Goal: Information Seeking & Learning: Learn about a topic

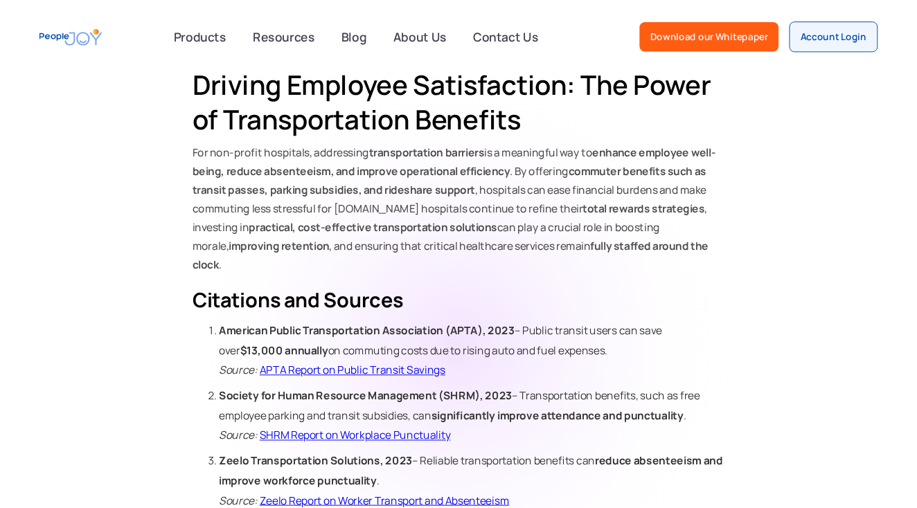
scroll to position [1672, 0]
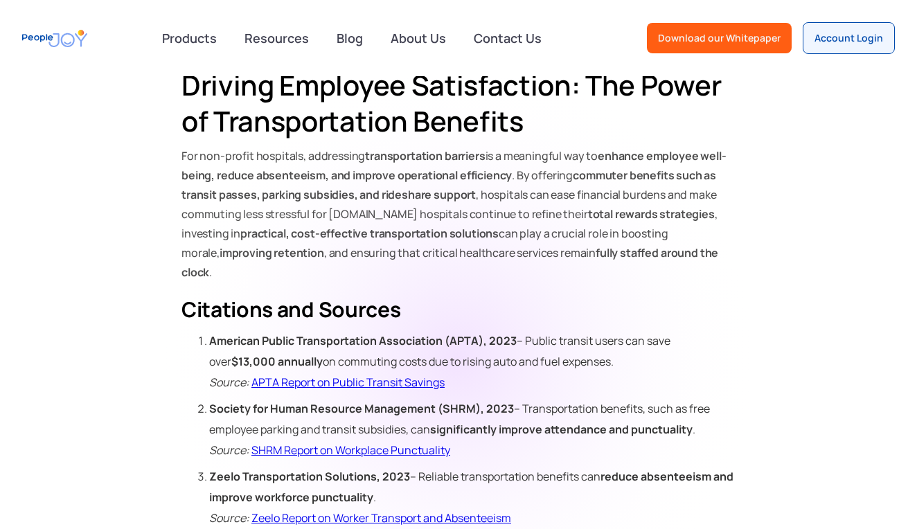
click at [292, 375] on link "APTA Report on Public Transit Savings" at bounding box center [347, 382] width 193 height 15
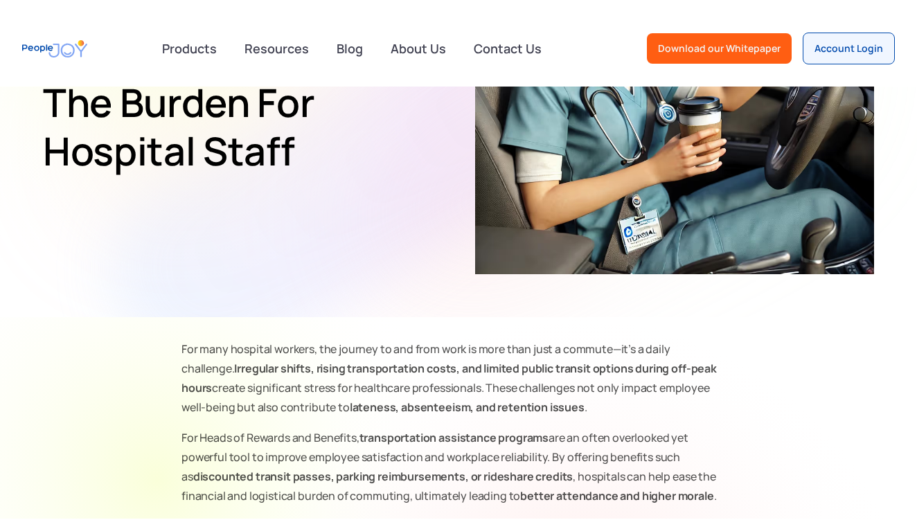
scroll to position [252, 0]
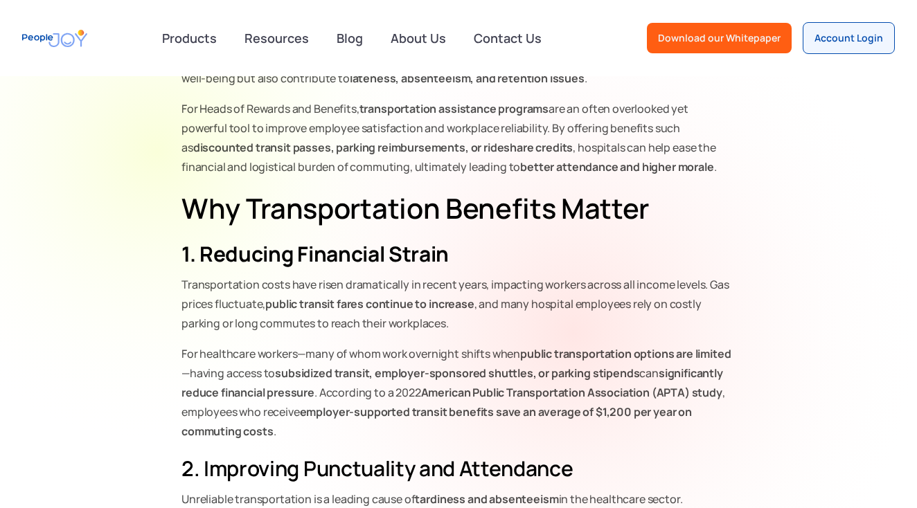
scroll to position [575, 0]
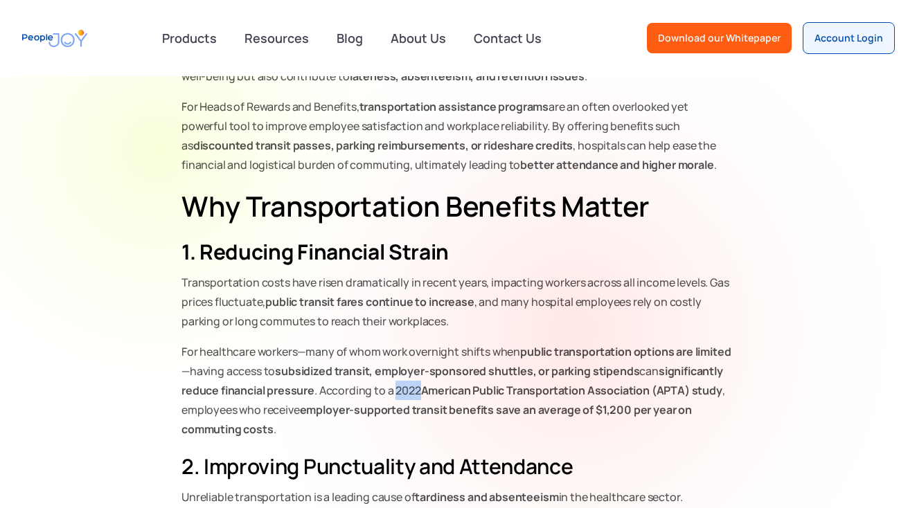
click at [405, 392] on p "For healthcare workers—many of whom work overnight shifts when public transport…" at bounding box center [459, 390] width 554 height 97
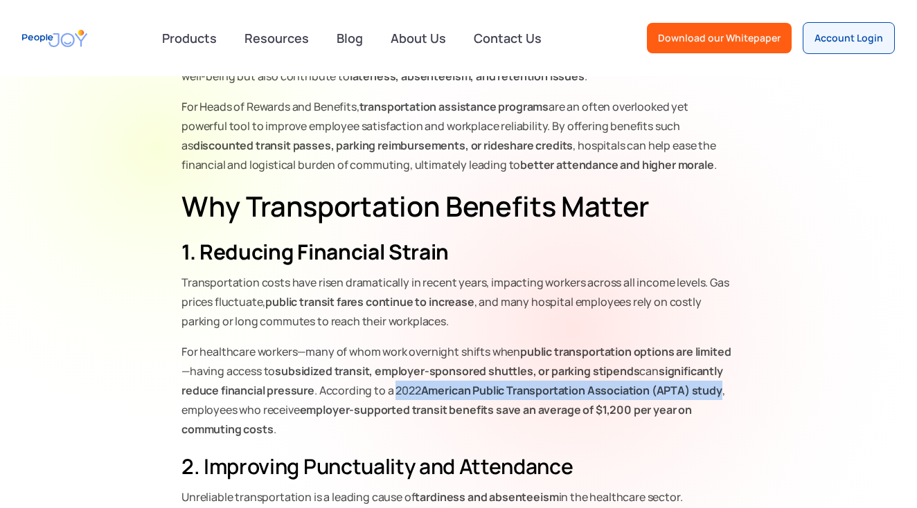
drag, startPoint x: 395, startPoint y: 391, endPoint x: 726, endPoint y: 393, distance: 331.2
click at [726, 393] on p "For healthcare workers—many of whom work overnight shifts when public transport…" at bounding box center [459, 390] width 554 height 97
copy p "2022 American Public Transportation Association (APTA) study"
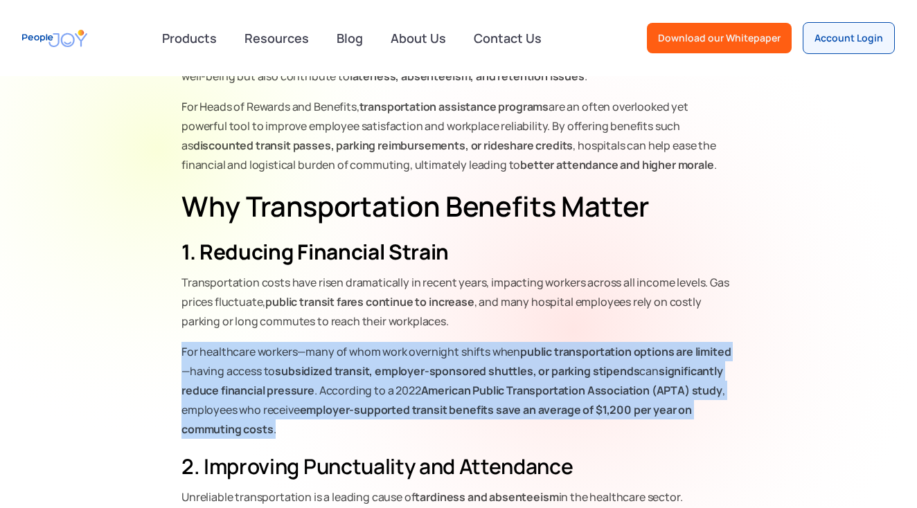
drag, startPoint x: 184, startPoint y: 351, endPoint x: 644, endPoint y: 438, distance: 468.9
click at [644, 438] on p "For healthcare workers—many of whom work overnight shifts when public transport…" at bounding box center [459, 390] width 554 height 97
copy p "For healthcare workers—many of whom work overnight shifts when public transport…"
drag, startPoint x: 726, startPoint y: 6, endPoint x: 387, endPoint y: 390, distance: 512.9
click at [387, 390] on p "For healthcare workers—many of whom work overnight shifts when public transport…" at bounding box center [459, 390] width 554 height 97
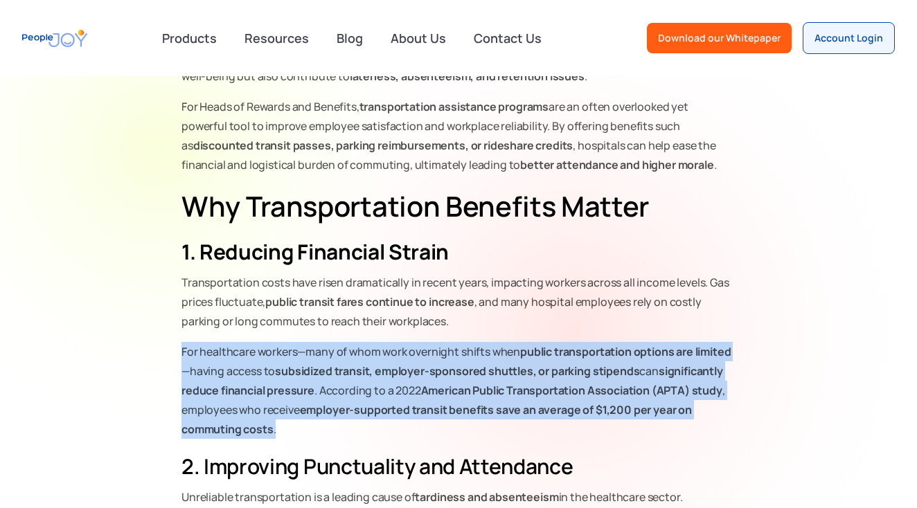
click at [400, 389] on p "For healthcare workers—many of whom work overnight shifts when public transport…" at bounding box center [459, 390] width 554 height 97
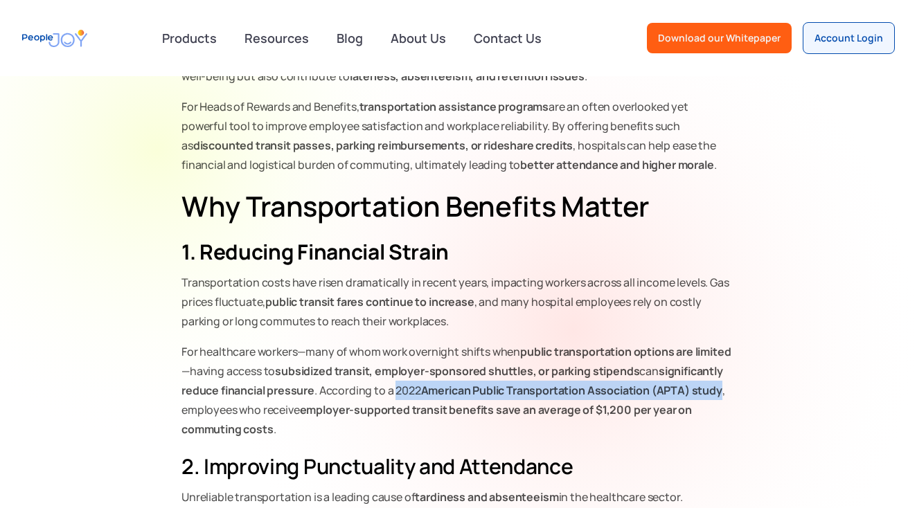
drag, startPoint x: 394, startPoint y: 393, endPoint x: 727, endPoint y: 394, distance: 332.5
click at [727, 394] on p "For healthcare workers—many of whom work overnight shifts when public transport…" at bounding box center [459, 390] width 554 height 97
copy p "2022 American Public Transportation Association (APTA) study"
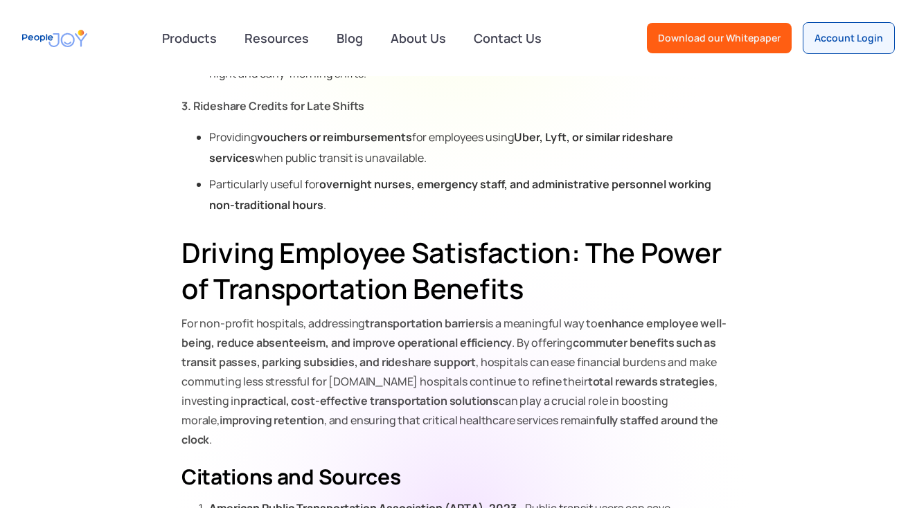
scroll to position [1499, 0]
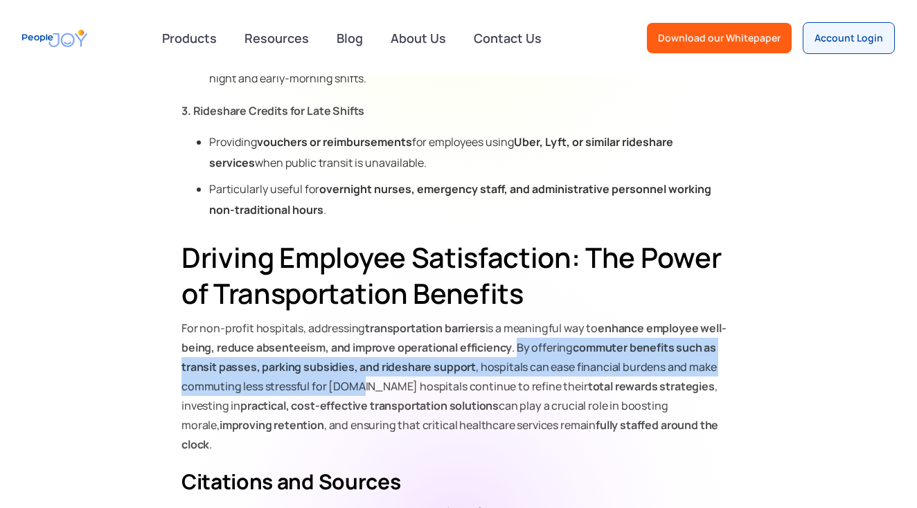
drag, startPoint x: 518, startPoint y: 348, endPoint x: 353, endPoint y: 386, distance: 169.9
click at [353, 386] on p "‍ For non-profit hospitals, addressing transportation barriers is a meaningful …" at bounding box center [459, 387] width 554 height 136
copy p "By offering commuter benefits such as transit passes, parking subsidies, and ri…"
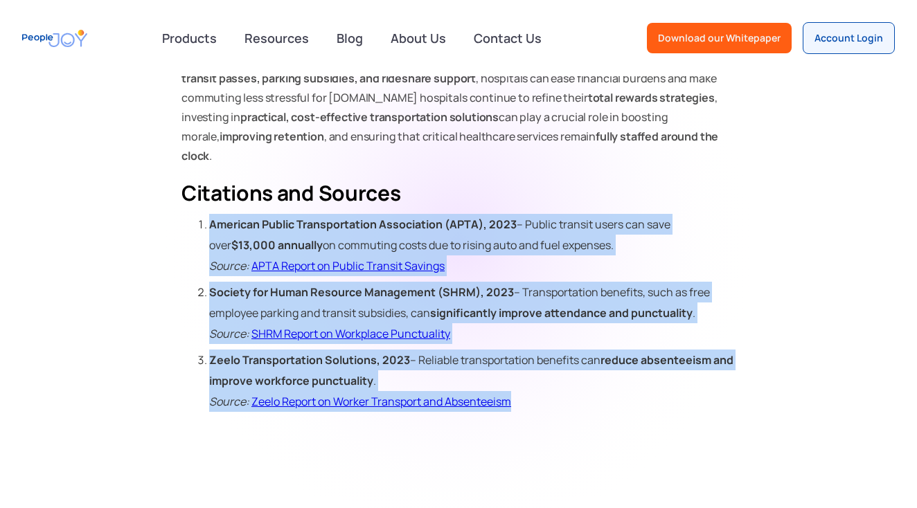
scroll to position [1810, 0]
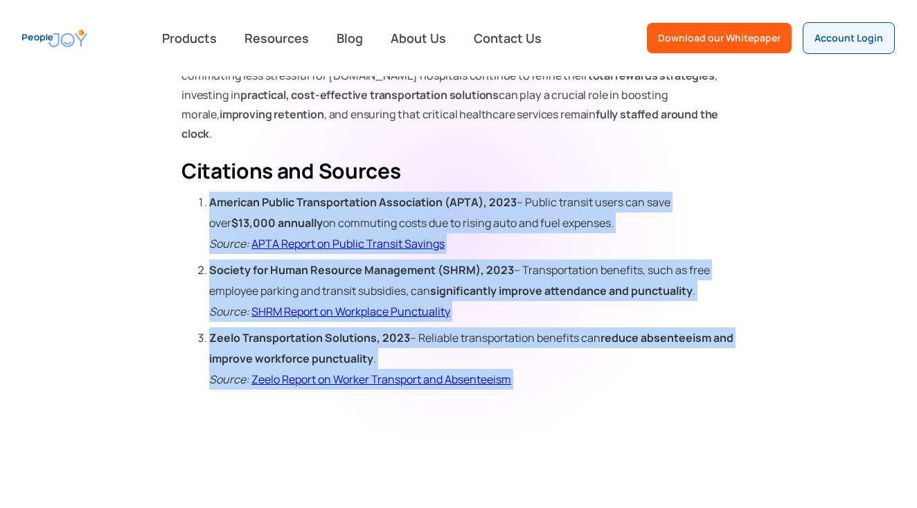
drag, startPoint x: 204, startPoint y: 352, endPoint x: 347, endPoint y: 519, distance: 219.6
copy body "Loremips Dolors Ametconsectetu Adipiscinge (SEDD), 3614 – Eiusmo tempori utlab …"
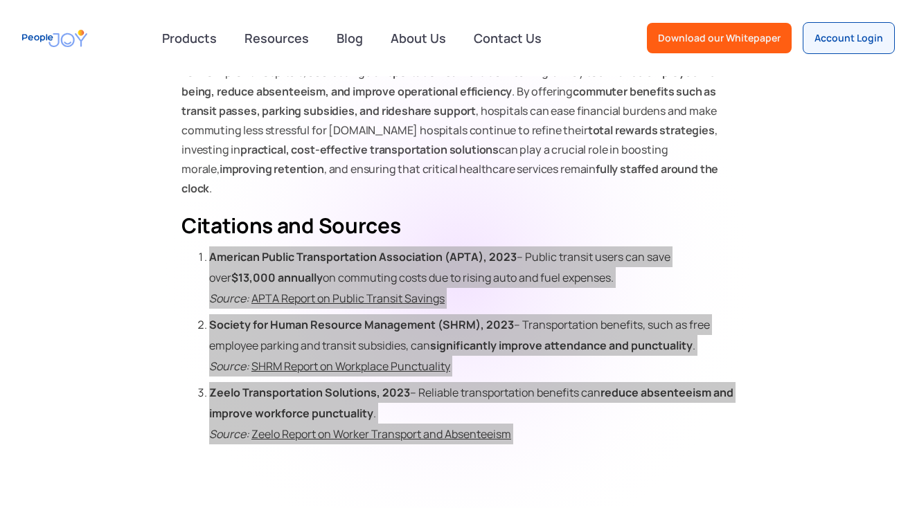
scroll to position [1755, 0]
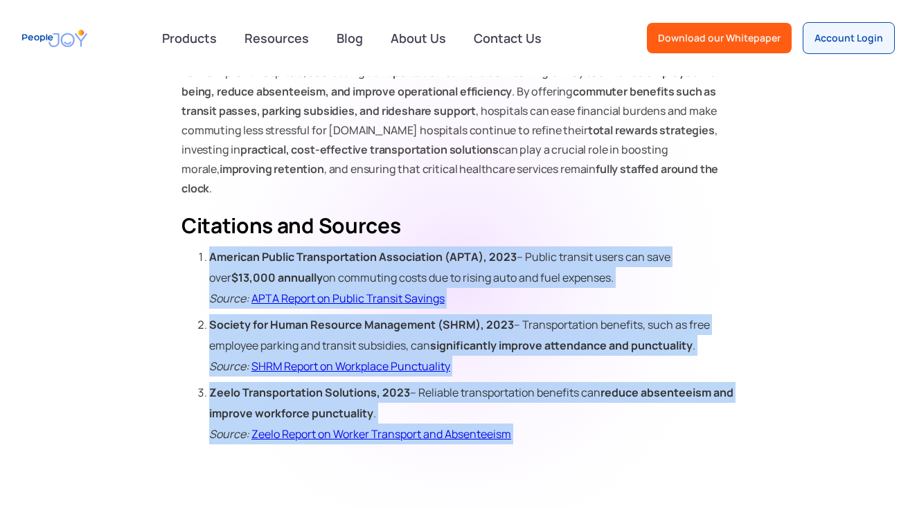
click at [536, 338] on strong "significantly improve attendance and punctuality" at bounding box center [561, 345] width 263 height 15
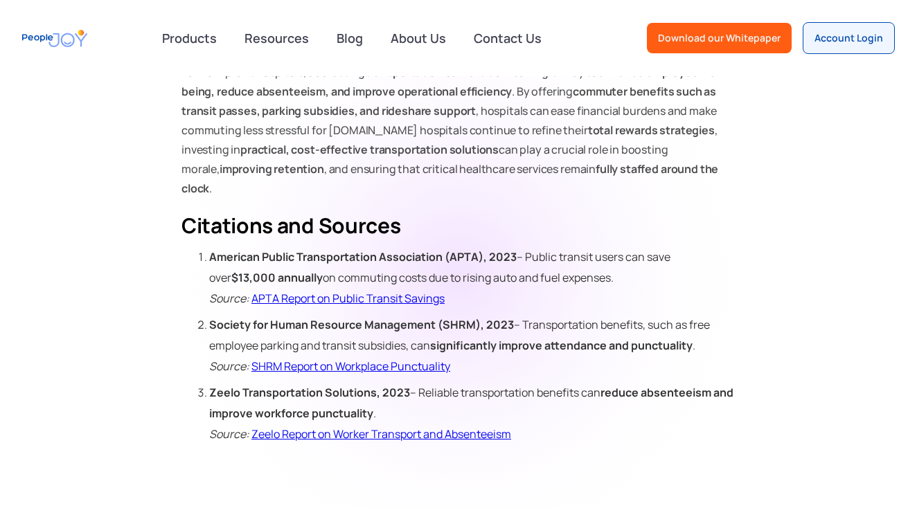
click at [477, 342] on li "Society for Human Resource Management (SHRM), 2023 – Transportation benefits, s…" at bounding box center [472, 346] width 527 height 62
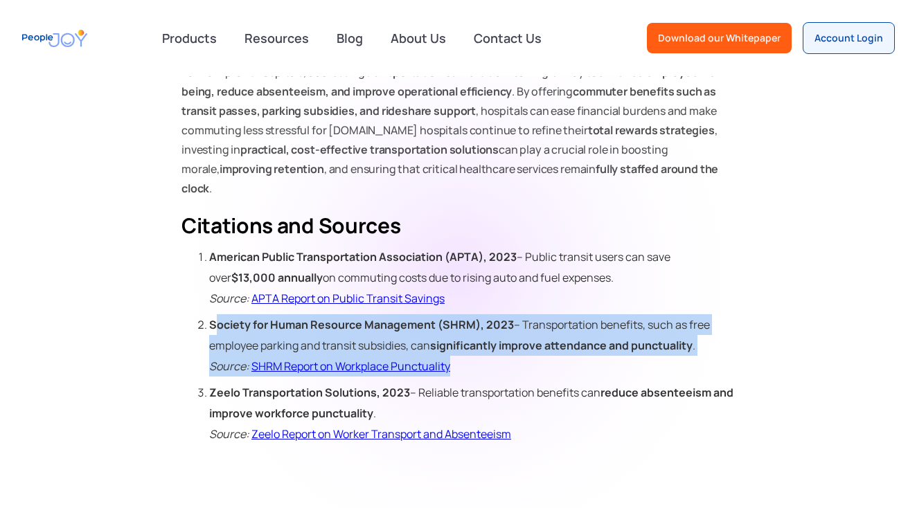
drag, startPoint x: 477, startPoint y: 342, endPoint x: 213, endPoint y: 304, distance: 266.7
click at [213, 315] on li "Society for Human Resource Management (SHRM), 2023 – Transportation benefits, s…" at bounding box center [472, 346] width 527 height 62
drag, startPoint x: 213, startPoint y: 302, endPoint x: 485, endPoint y: 352, distance: 276.8
click at [485, 352] on li "Society for Human Resource Management (SHRM), 2023 – Transportation benefits, s…" at bounding box center [472, 346] width 527 height 62
copy li "Society for Human Resource Management (SHRM), 2023 – Transportation benefits, s…"
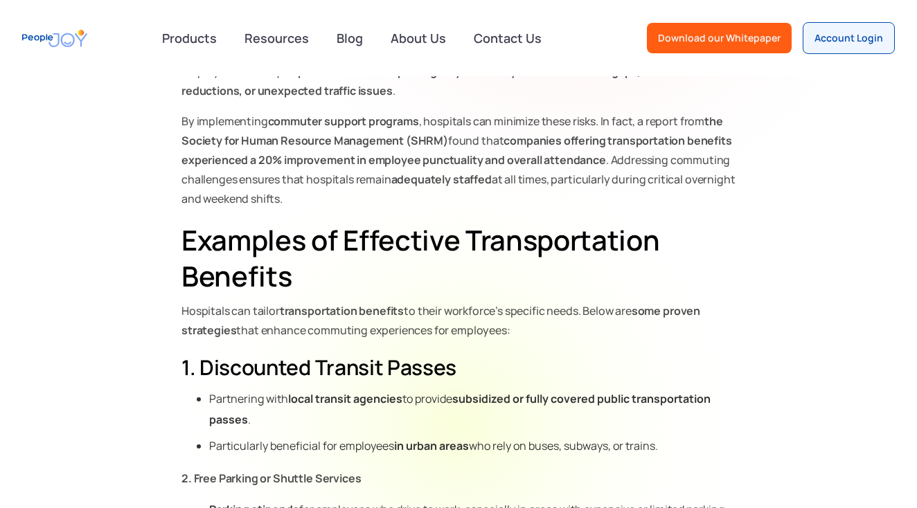
scroll to position [1025, 0]
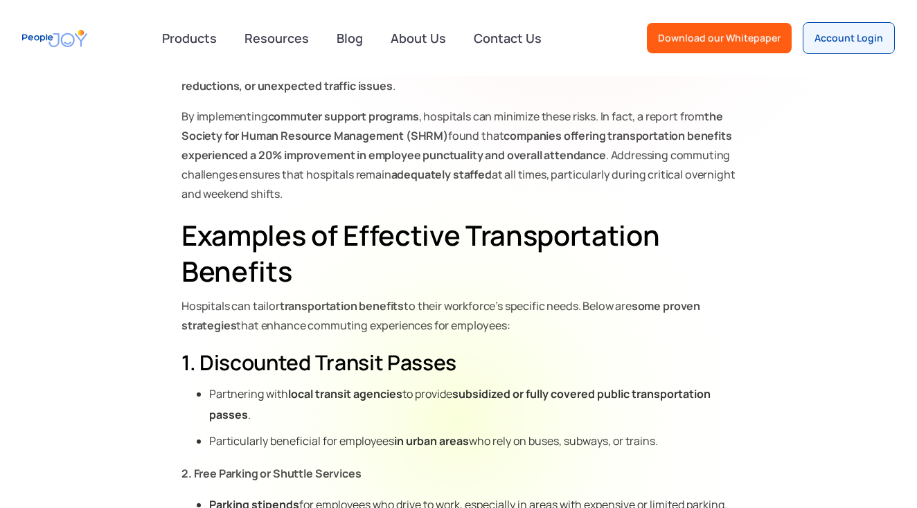
click at [224, 350] on h3 "1. Discounted Transit Passes" at bounding box center [459, 363] width 554 height 28
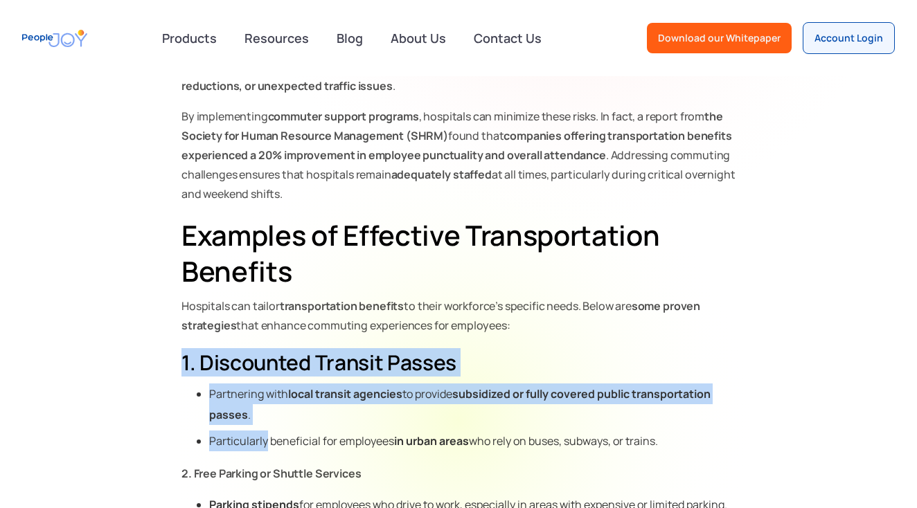
drag, startPoint x: 185, startPoint y: 356, endPoint x: 265, endPoint y: 438, distance: 114.1
click at [265, 438] on div "For many hospital workers, the journey to and from work is more than just a com…" at bounding box center [459, 369] width 554 height 1635
click at [114, 418] on section "For many hospital workers, the journey to and from work is more than just a com…" at bounding box center [458, 400] width 896 height 1697
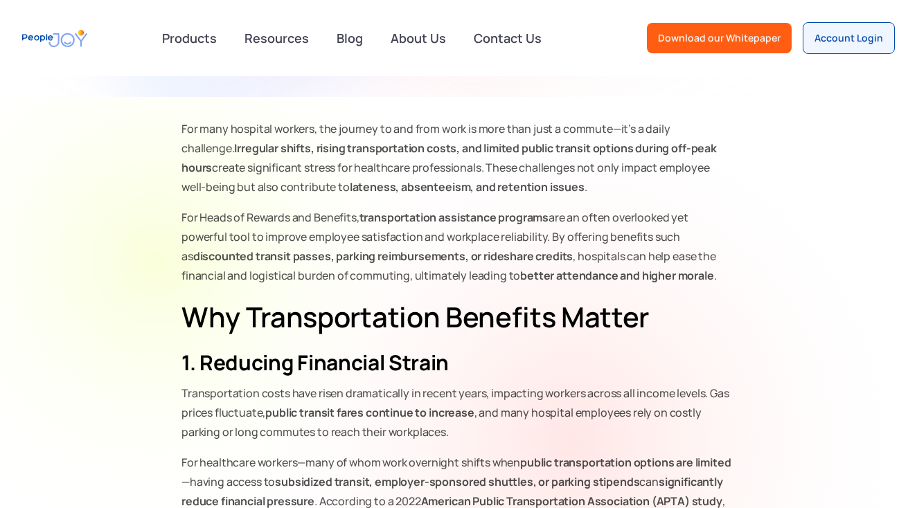
scroll to position [463, 0]
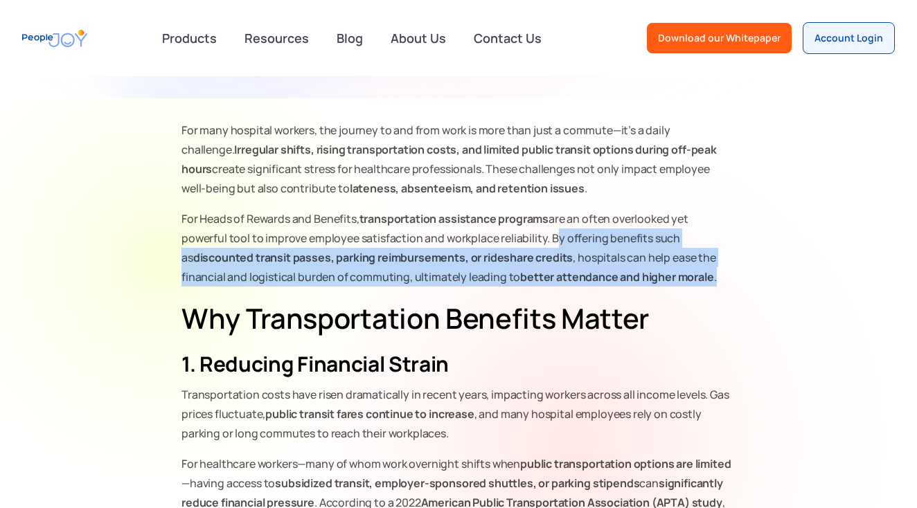
drag, startPoint x: 548, startPoint y: 241, endPoint x: 712, endPoint y: 276, distance: 167.8
click at [712, 276] on p "For Heads of Rewards and Benefits, transportation assistance programs are an of…" at bounding box center [459, 248] width 554 height 78
copy p "By offering benefits such as discounted transit passes, parking reimbursements,…"
